Goal: Information Seeking & Learning: Learn about a topic

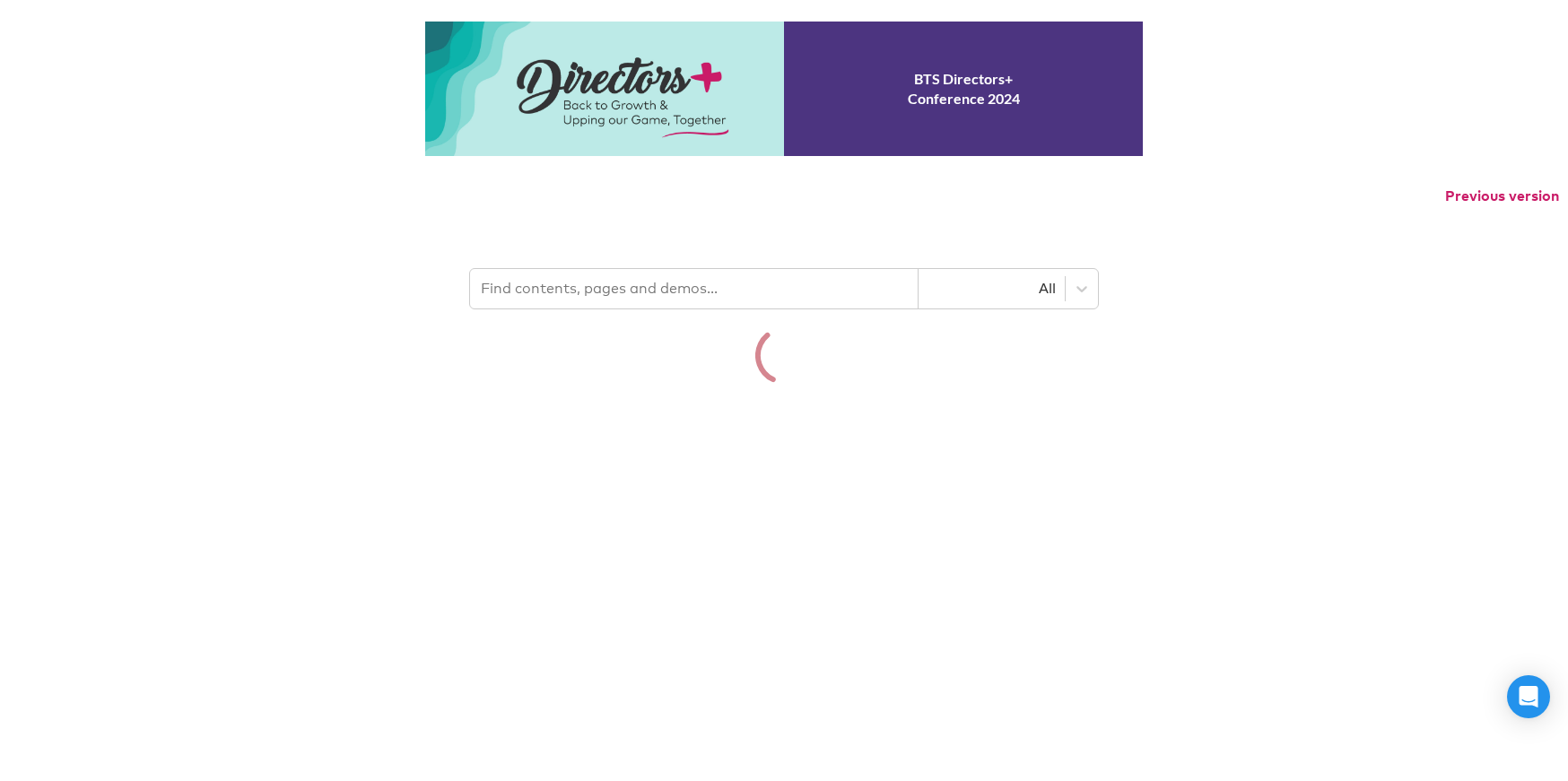
click at [571, 284] on input "text" at bounding box center [694, 289] width 449 height 39
paste input "Positive Disharmony"
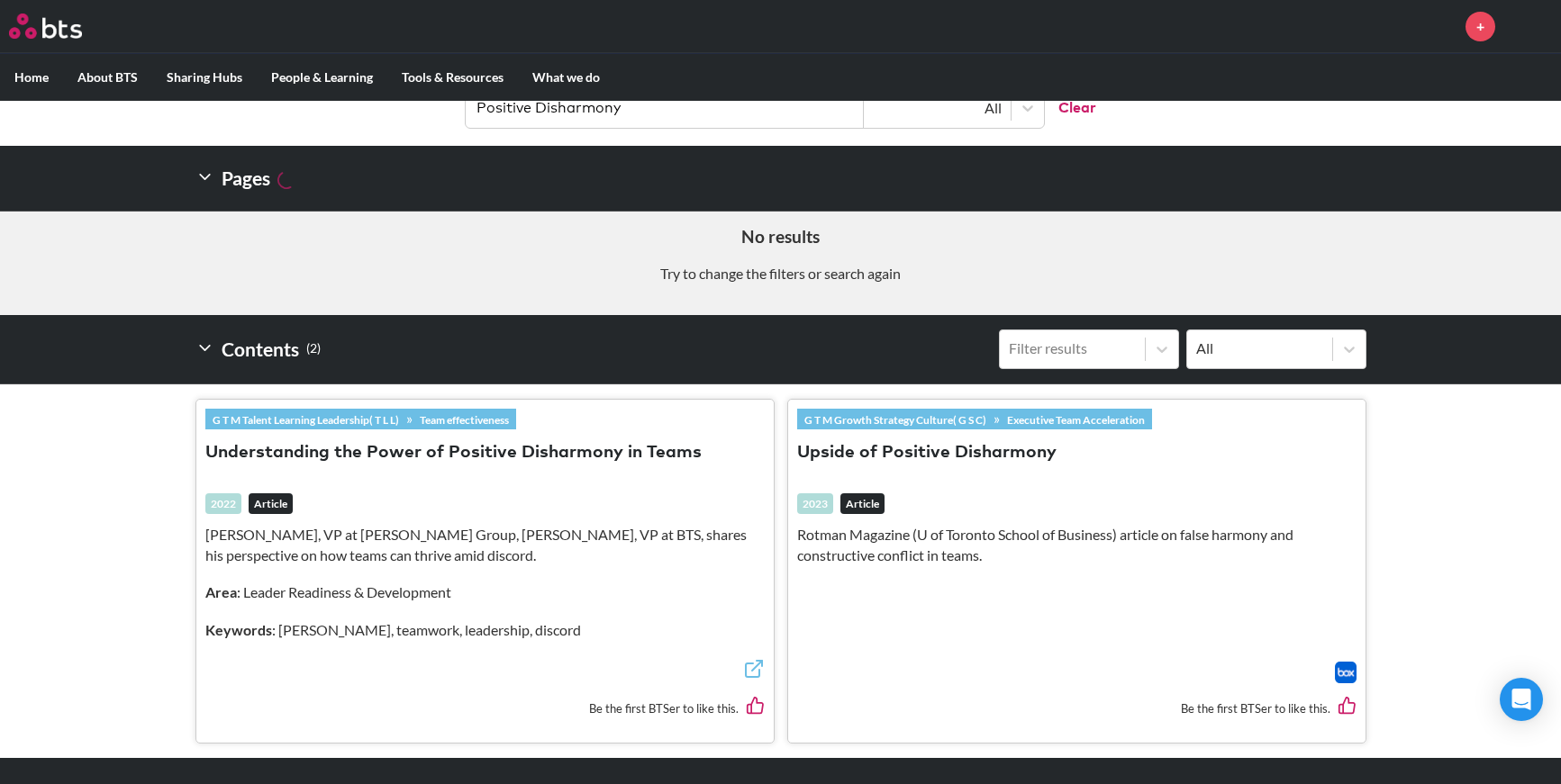
scroll to position [360, 0]
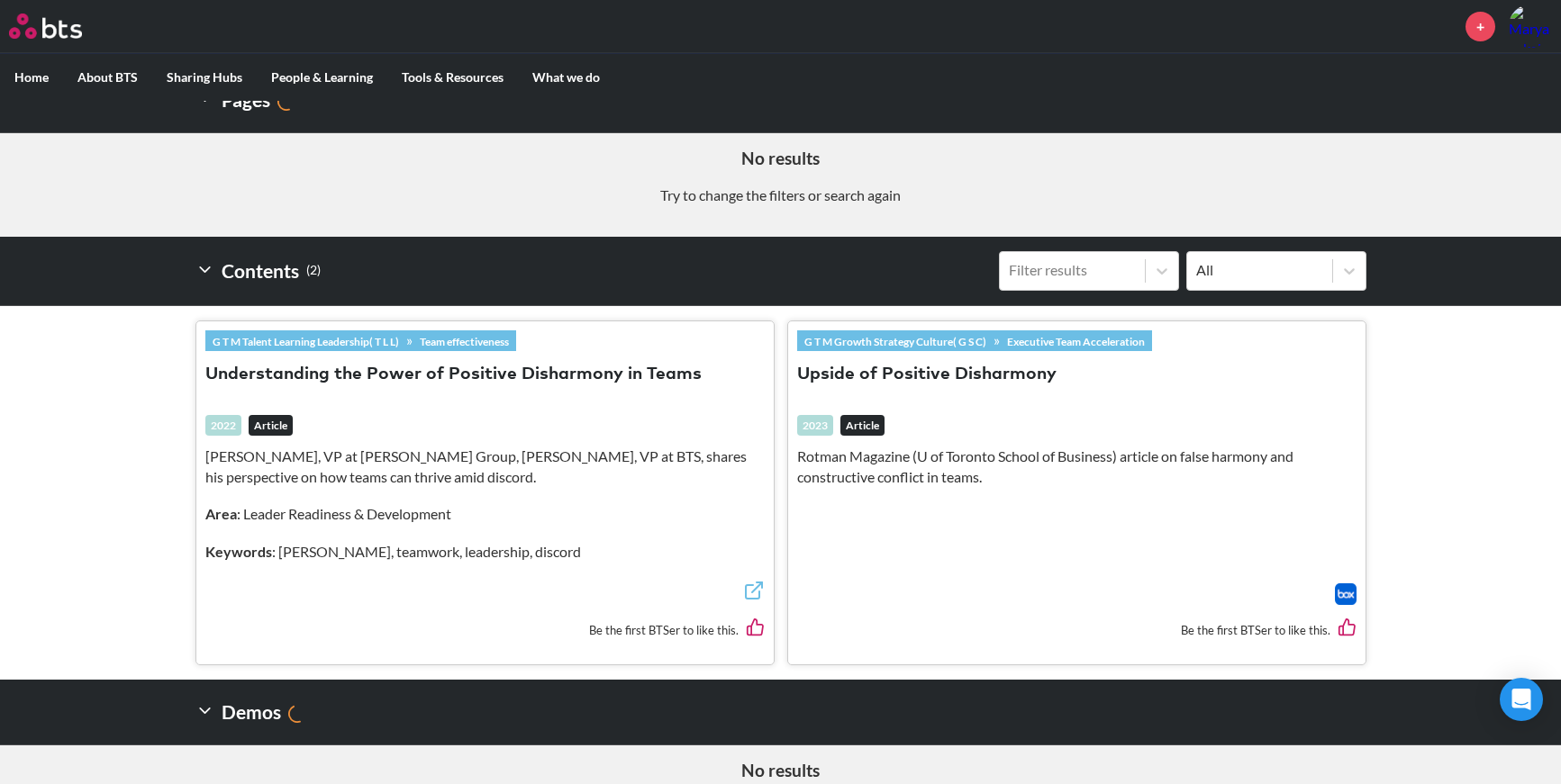
type input "Positive Disharmony"
click at [442, 378] on button "Understanding the Power of Positive Disharmony in Teams" at bounding box center [453, 374] width 496 height 25
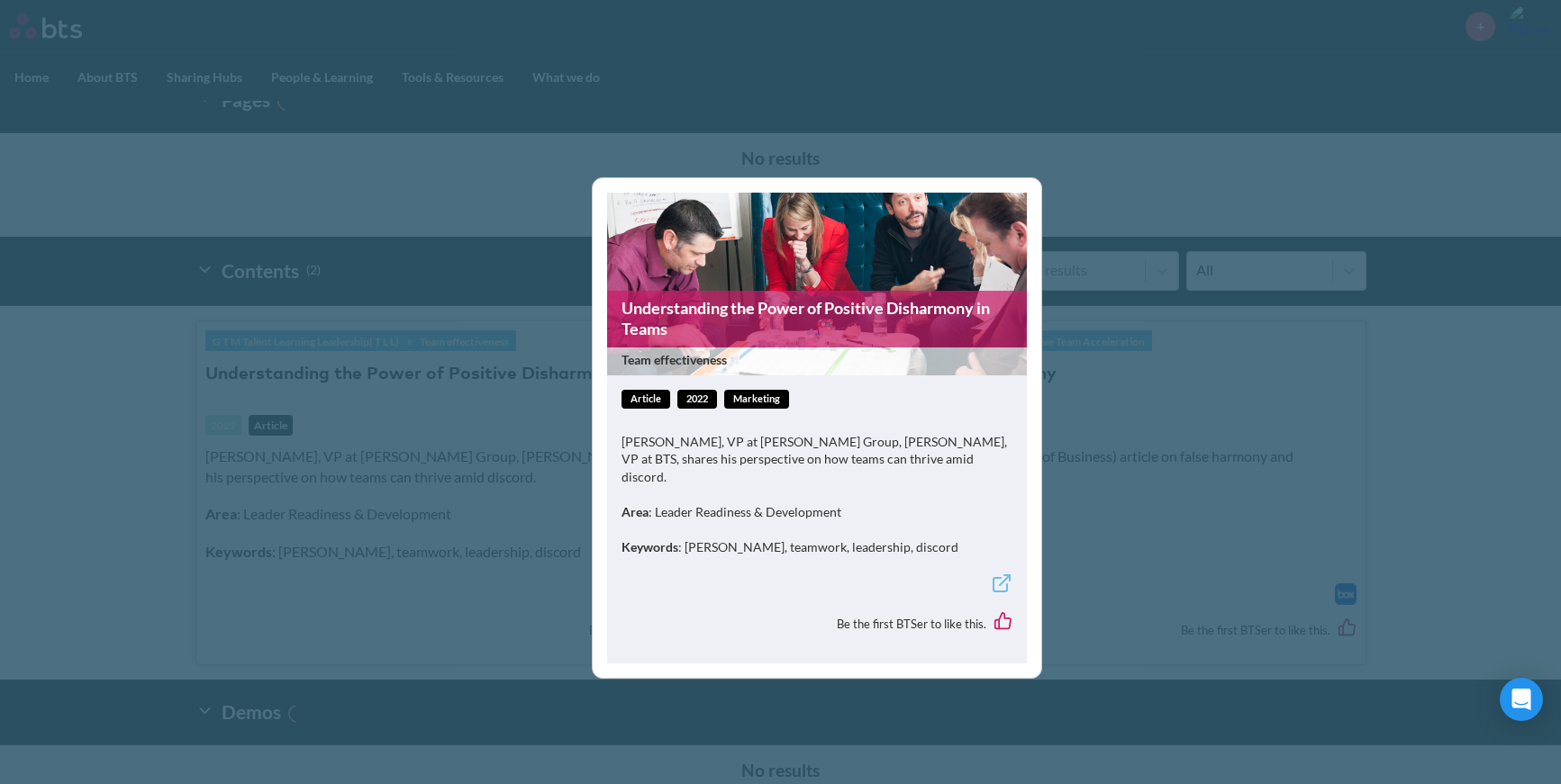
click at [815, 311] on link "Understanding the Power of Positive Disharmony in Teams" at bounding box center [817, 318] width 420 height 56
click at [1390, 478] on div "Understanding the Power of Positive Disharmony in Teams Team effectiveness arti…" at bounding box center [780, 392] width 1561 height 784
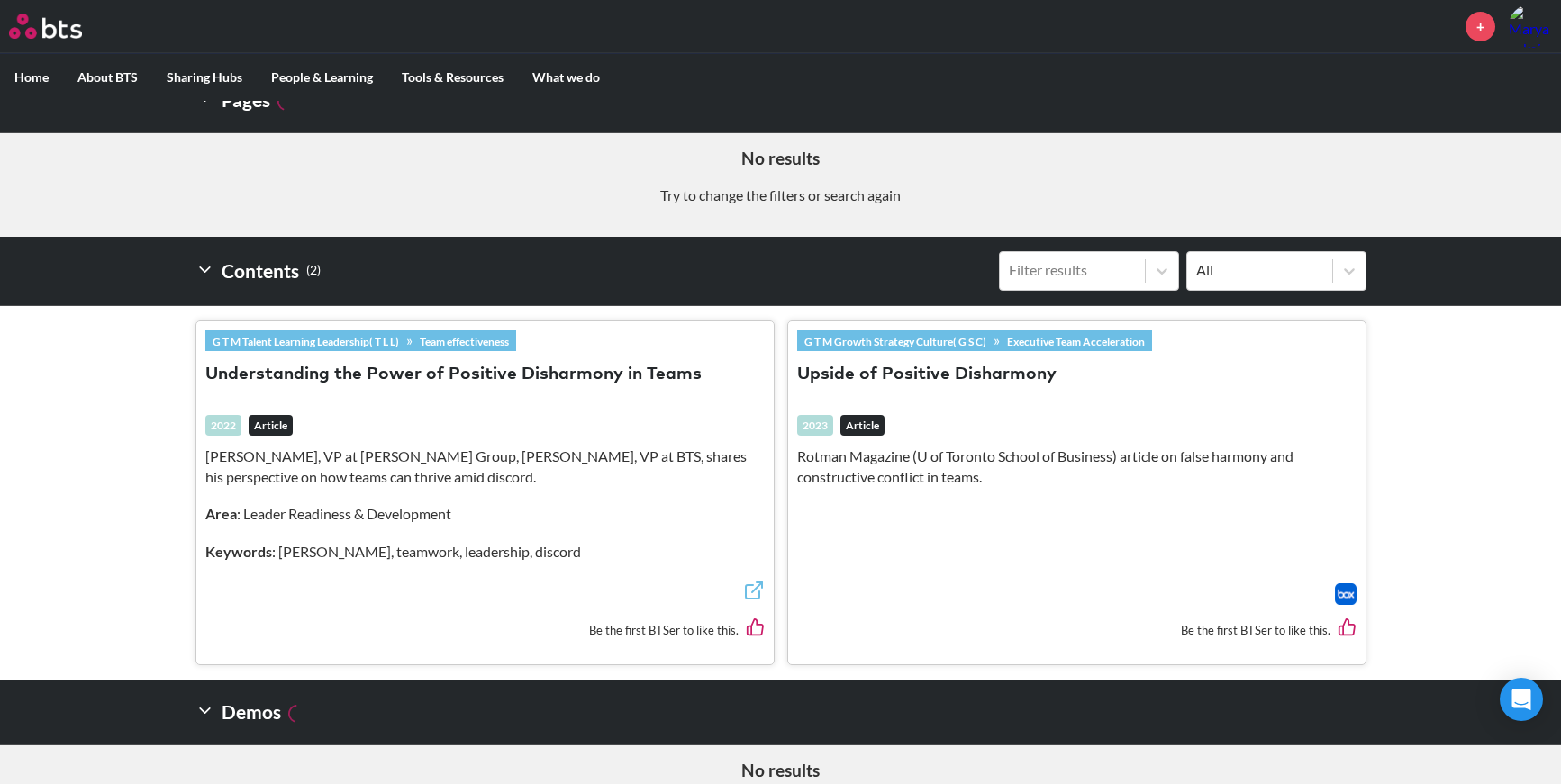
click at [954, 365] on button "Upside of Positive Disharmony" at bounding box center [927, 374] width 260 height 25
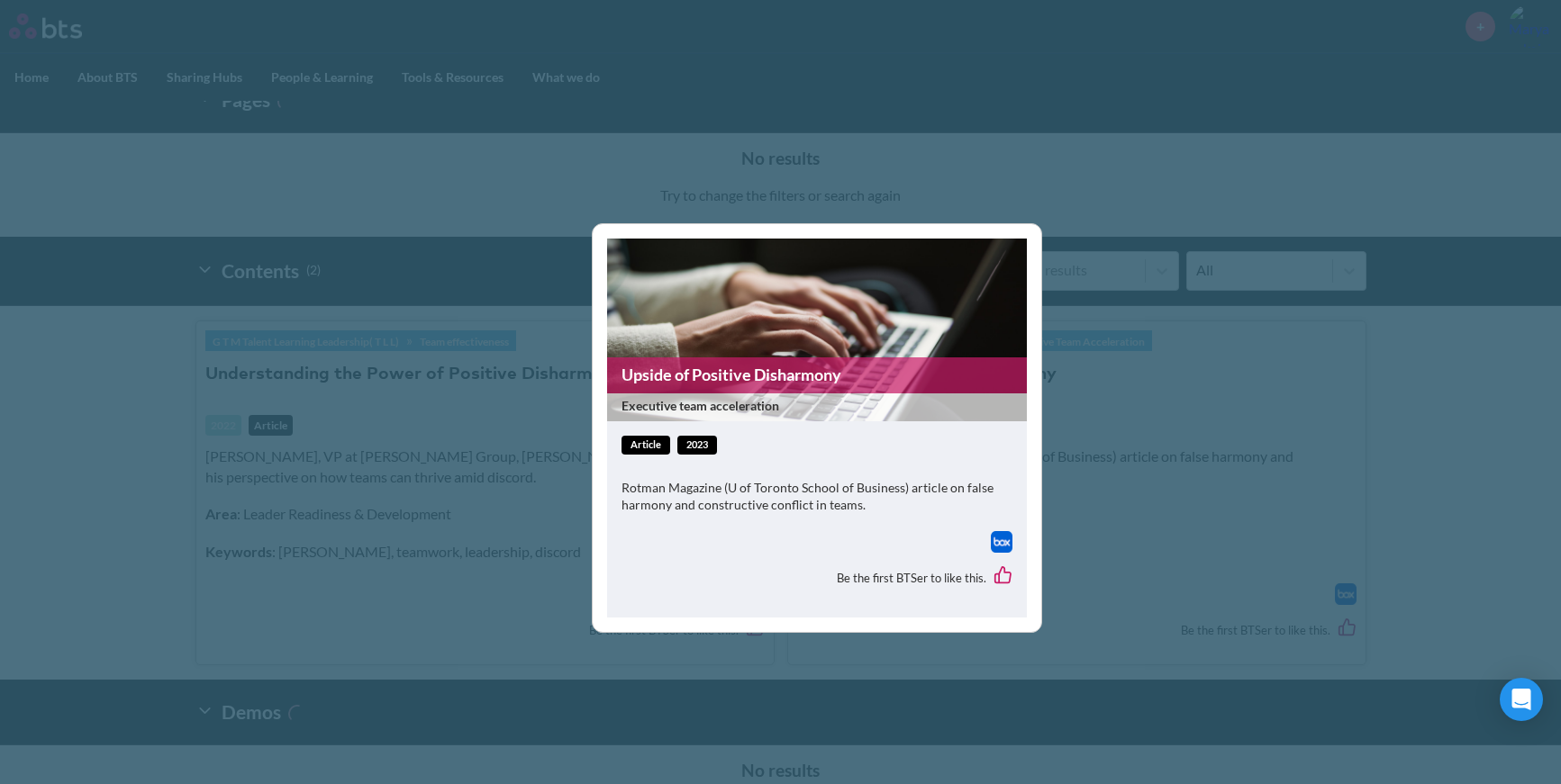
click at [721, 371] on link "Upside of Positive Disharmony" at bounding box center [817, 375] width 420 height 36
